Goal: Information Seeking & Learning: Learn about a topic

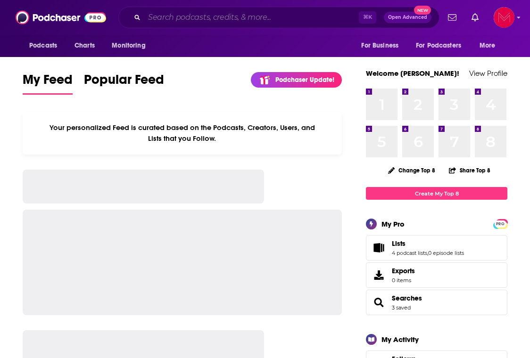
click at [236, 18] on input "Search podcasts, credits, & more..." at bounding box center [251, 17] width 215 height 15
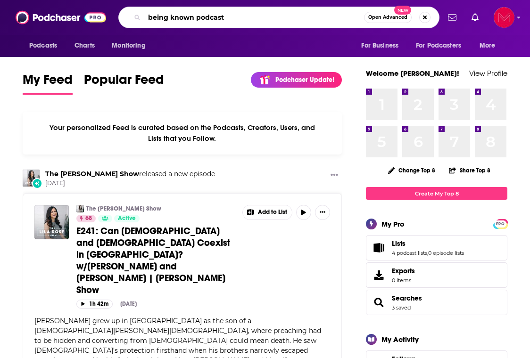
type input "being known podcast"
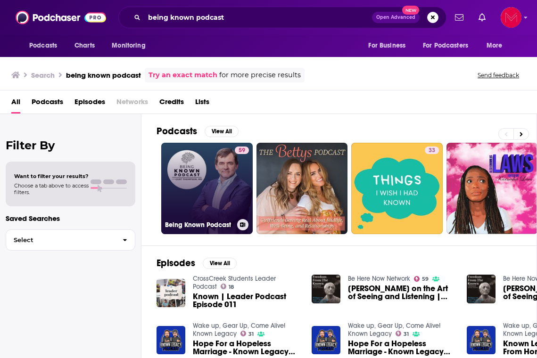
click at [221, 195] on link "59 Being Known Podcast" at bounding box center [206, 188] width 91 height 91
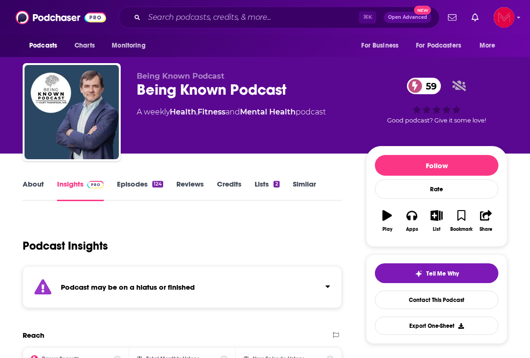
click at [135, 183] on link "Episodes 124" at bounding box center [140, 191] width 46 height 22
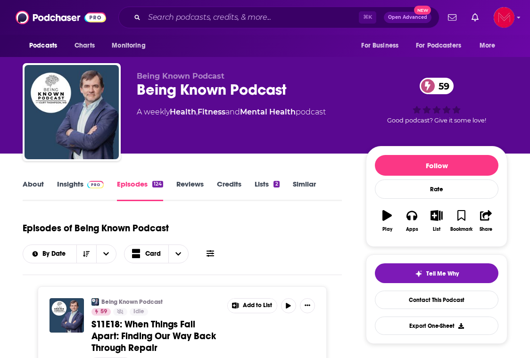
click at [79, 186] on link "Insights" at bounding box center [80, 191] width 47 height 22
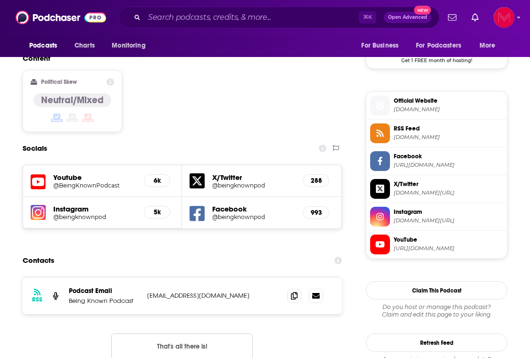
scroll to position [785, 0]
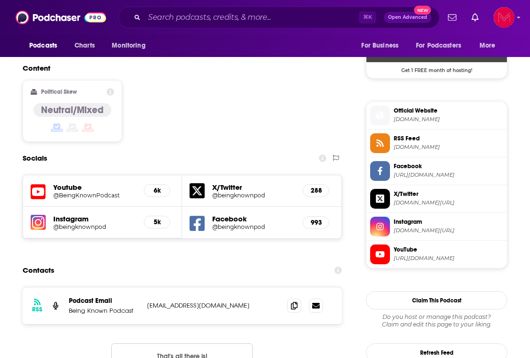
click at [384, 257] on icon at bounding box center [380, 254] width 10 height 8
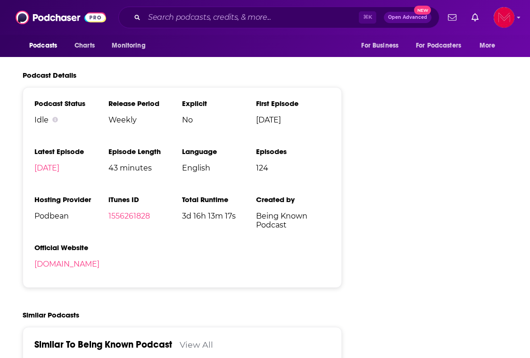
scroll to position [1702, 0]
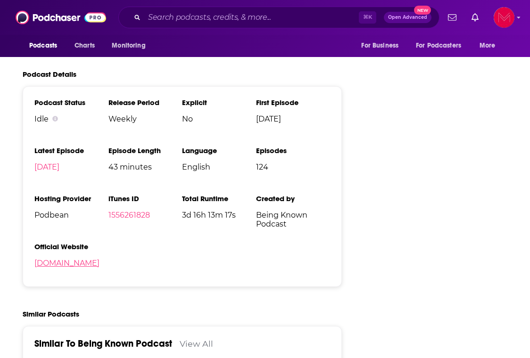
click at [99, 259] on link "[DOMAIN_NAME]" at bounding box center [66, 263] width 65 height 9
